Goal: Task Accomplishment & Management: Use online tool/utility

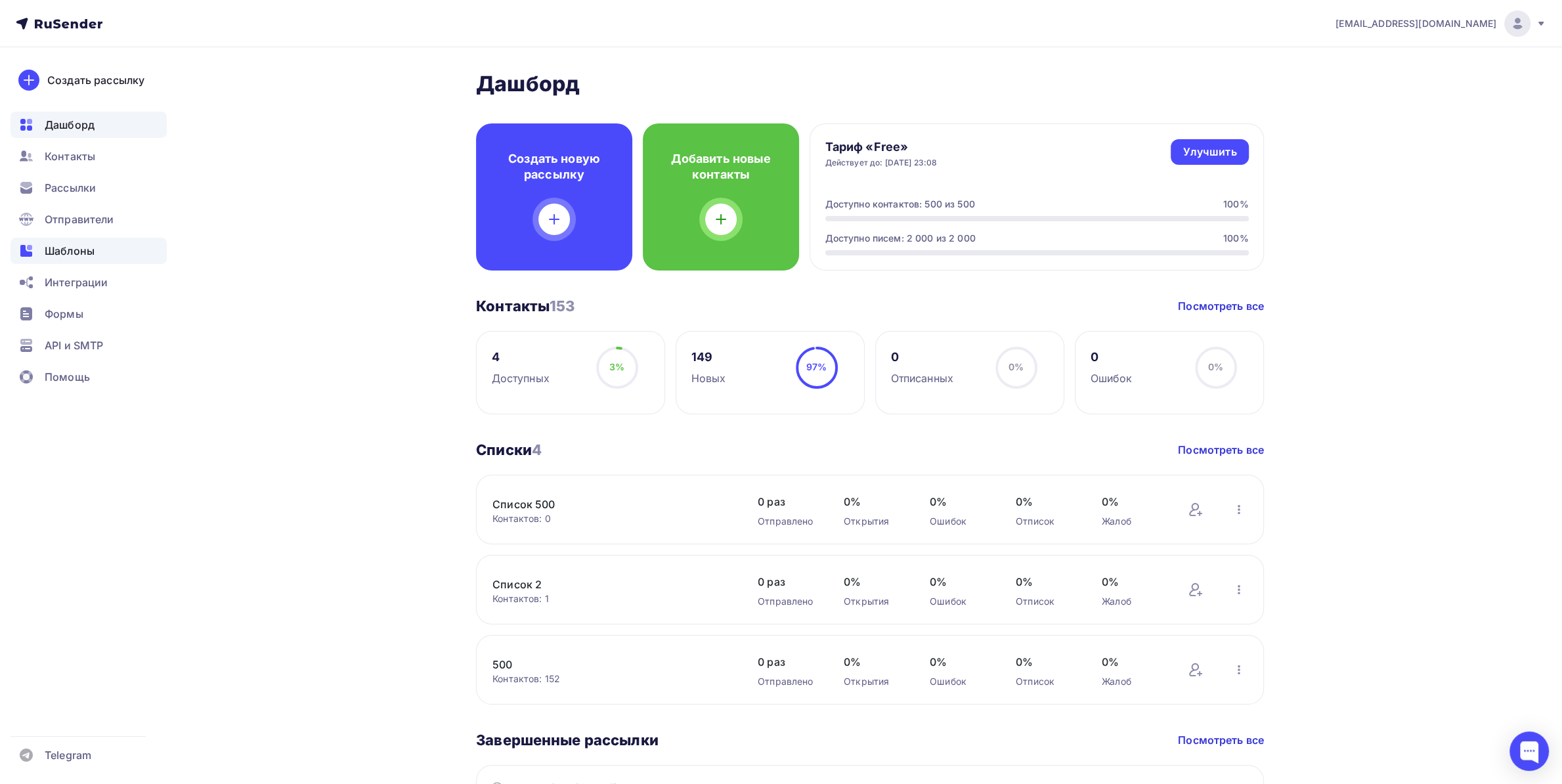
click at [88, 247] on span "Шаблоны" at bounding box center [70, 250] width 50 height 16
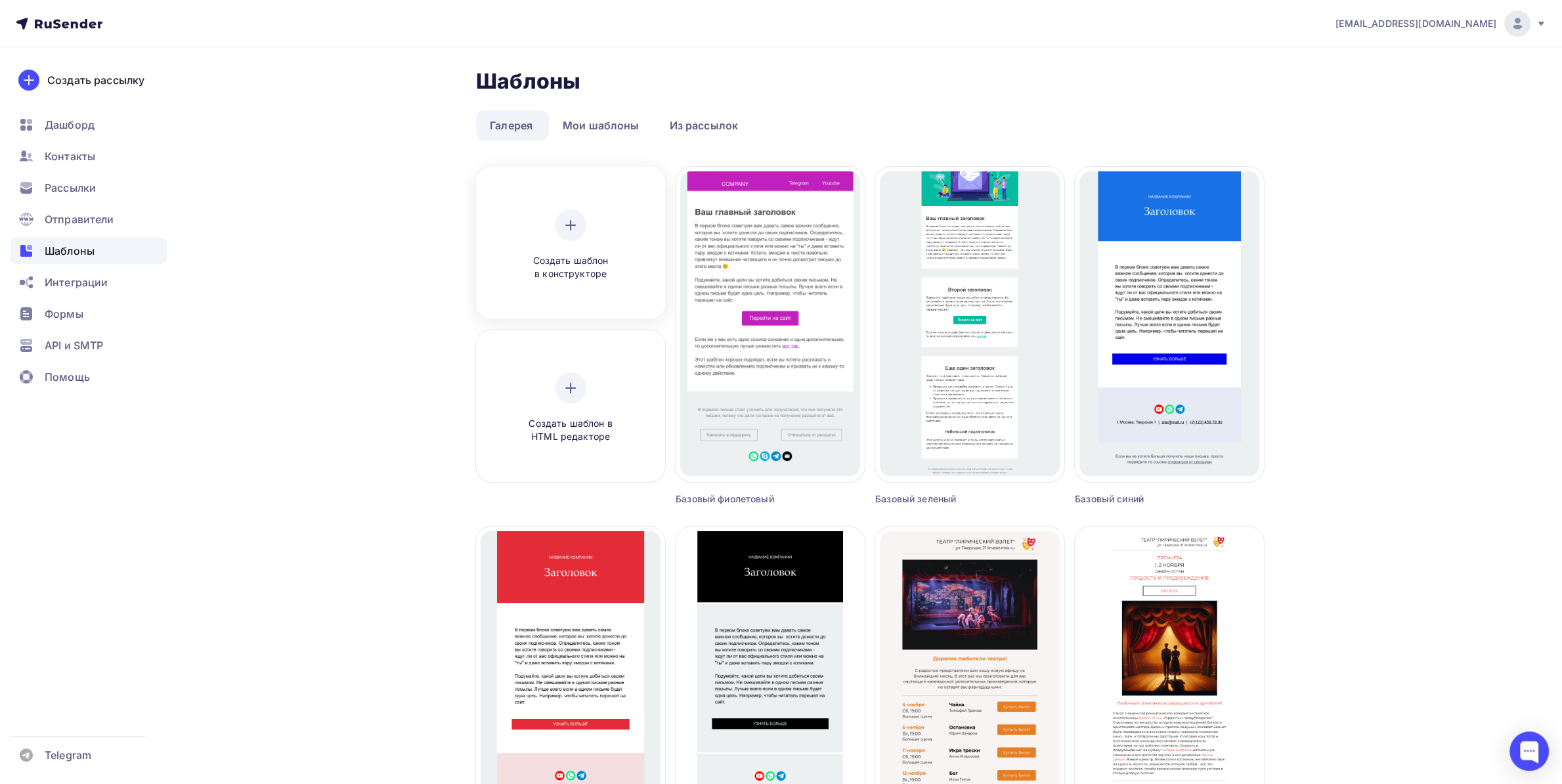
click at [566, 240] on div "Создать шаблон в конструкторе" at bounding box center [571, 245] width 125 height 72
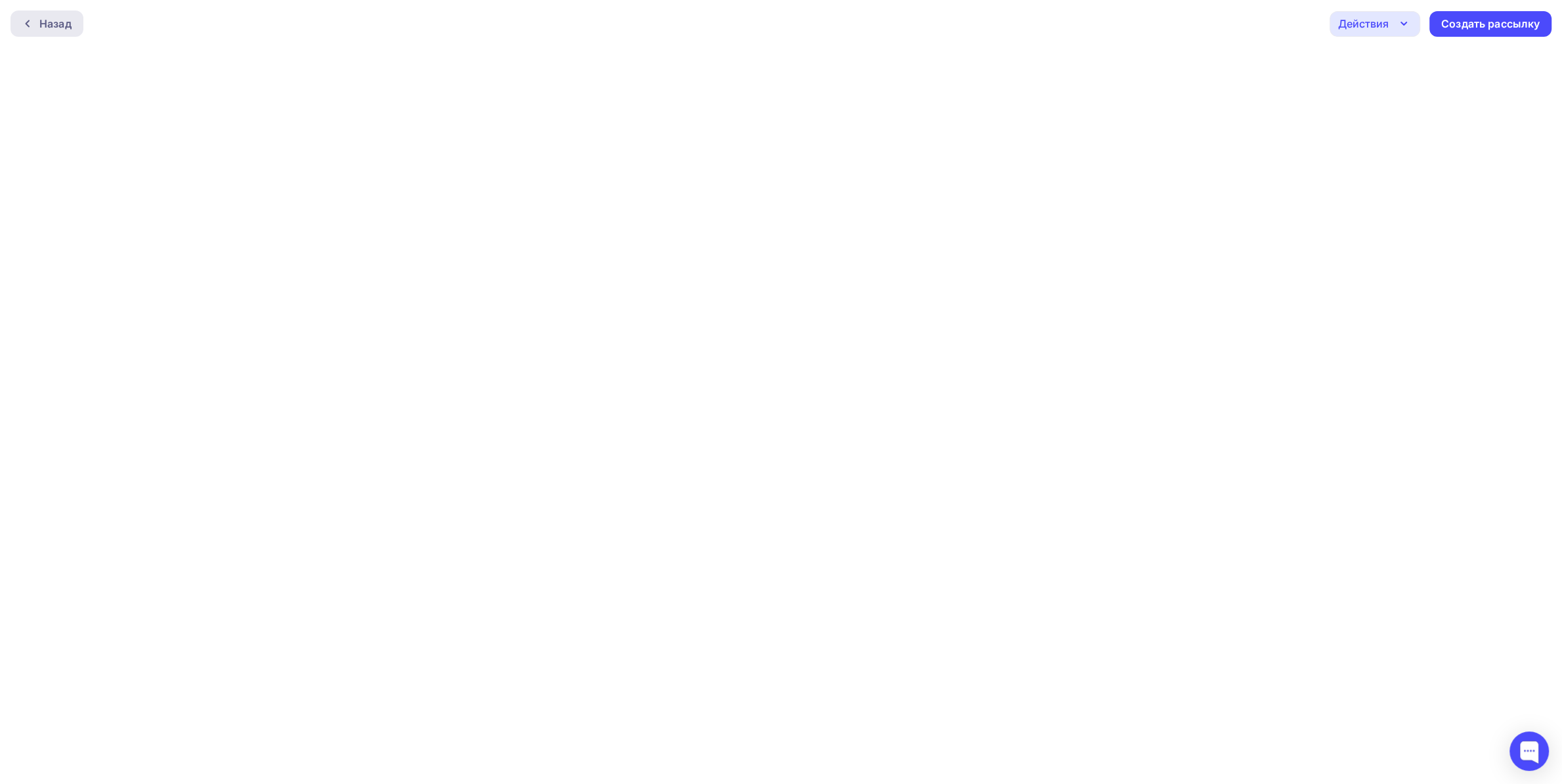
click at [33, 21] on icon at bounding box center [27, 23] width 10 height 10
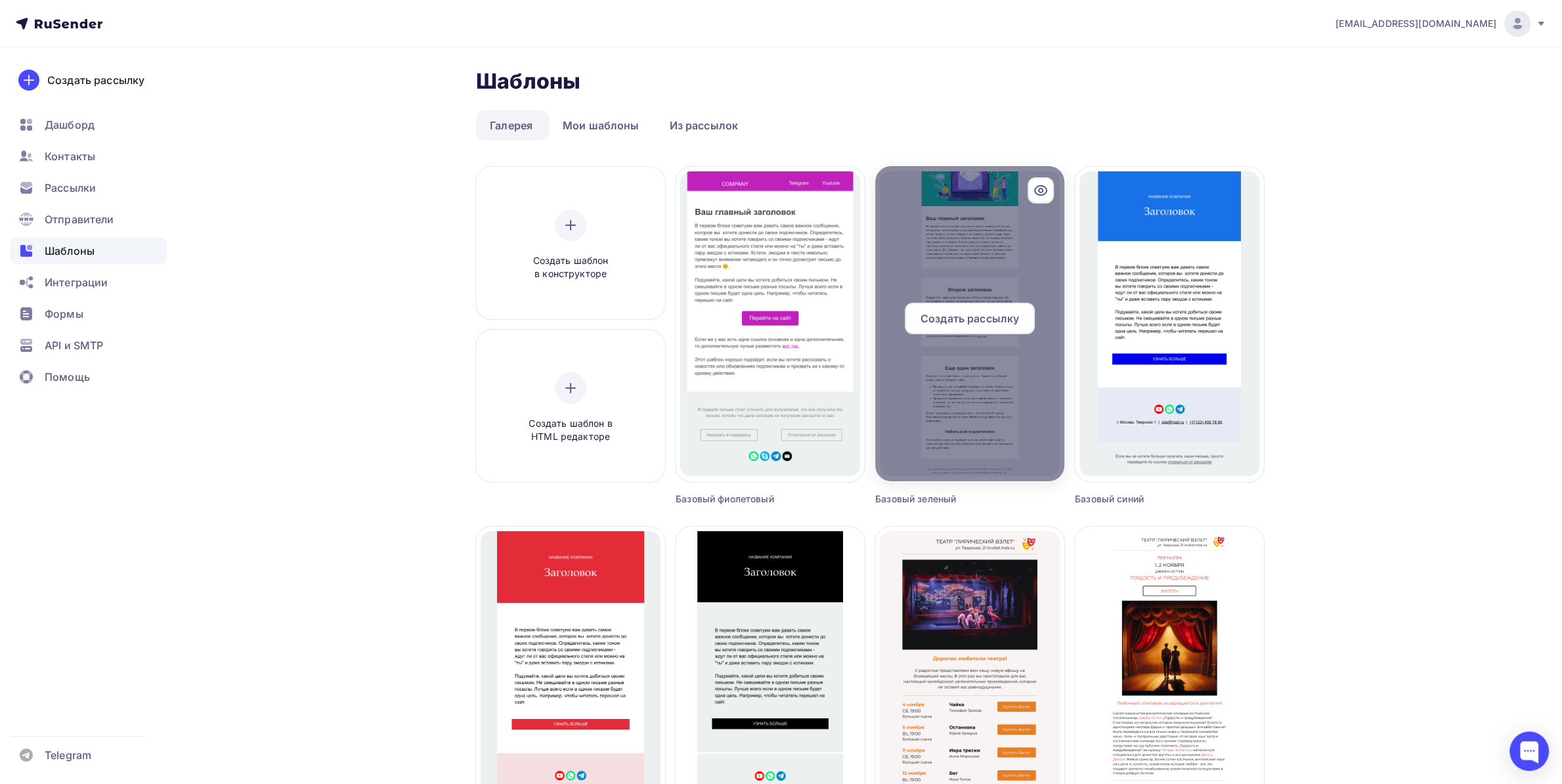
click at [958, 301] on div at bounding box center [970, 323] width 189 height 315
click at [958, 311] on span "Создать рассылку" at bounding box center [970, 318] width 99 height 16
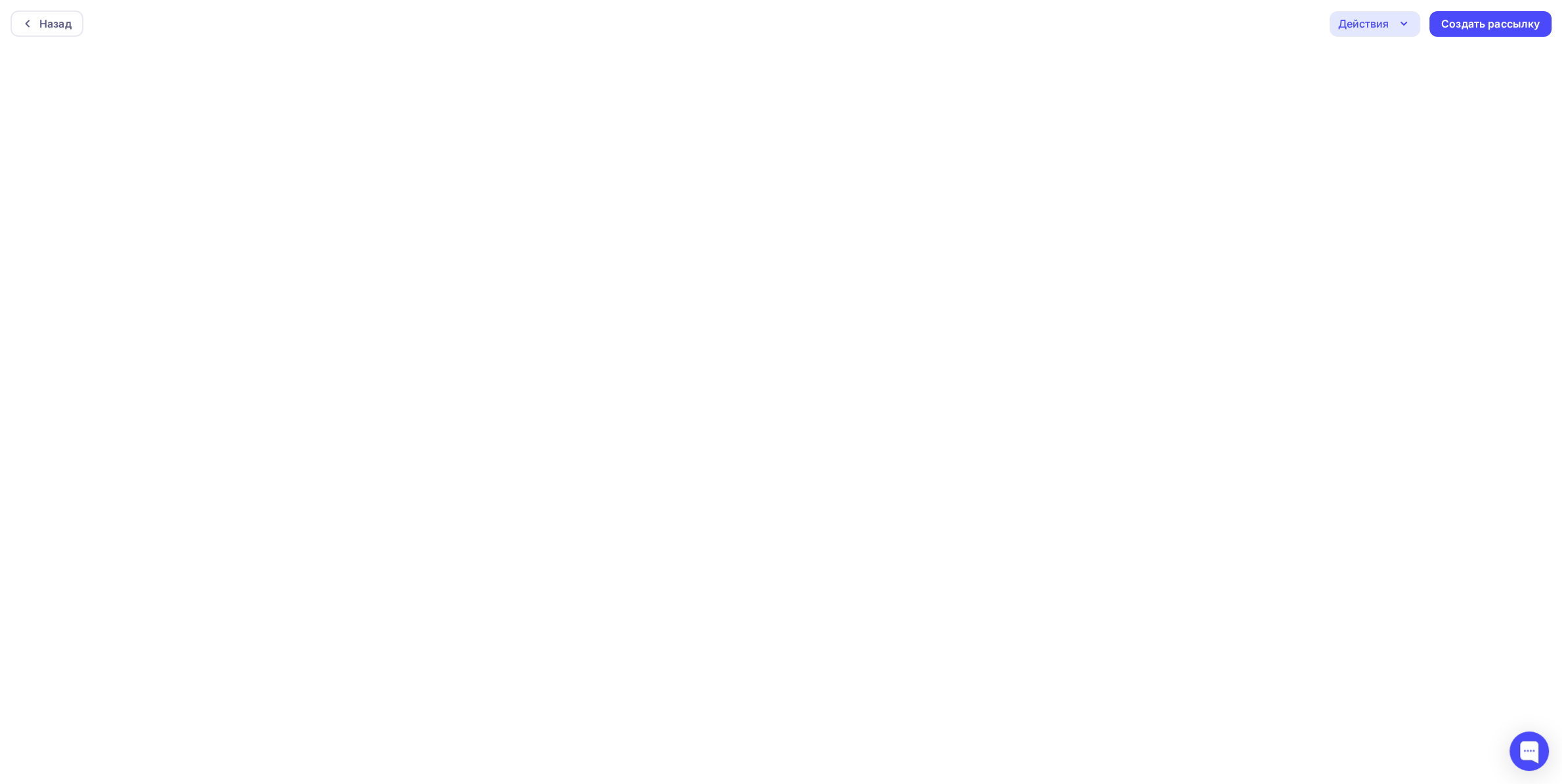
click at [1381, 25] on div "Действия" at bounding box center [1364, 23] width 50 height 16
